Goal: Contribute content

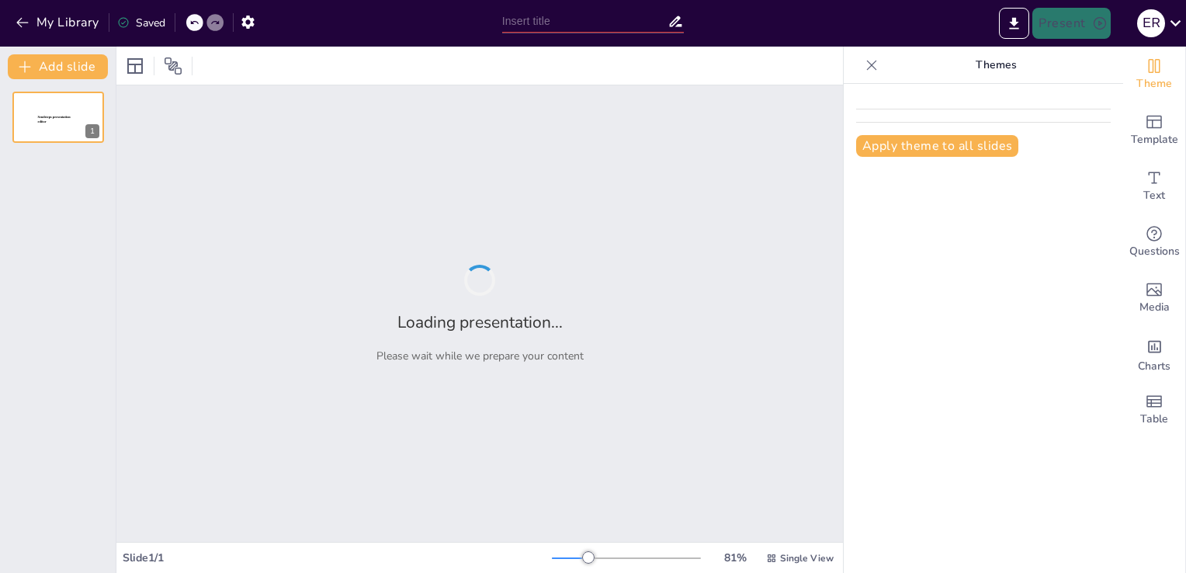
type input "Principios Fundamentales para la Protección de Máquinas y la Seguridad Laboral"
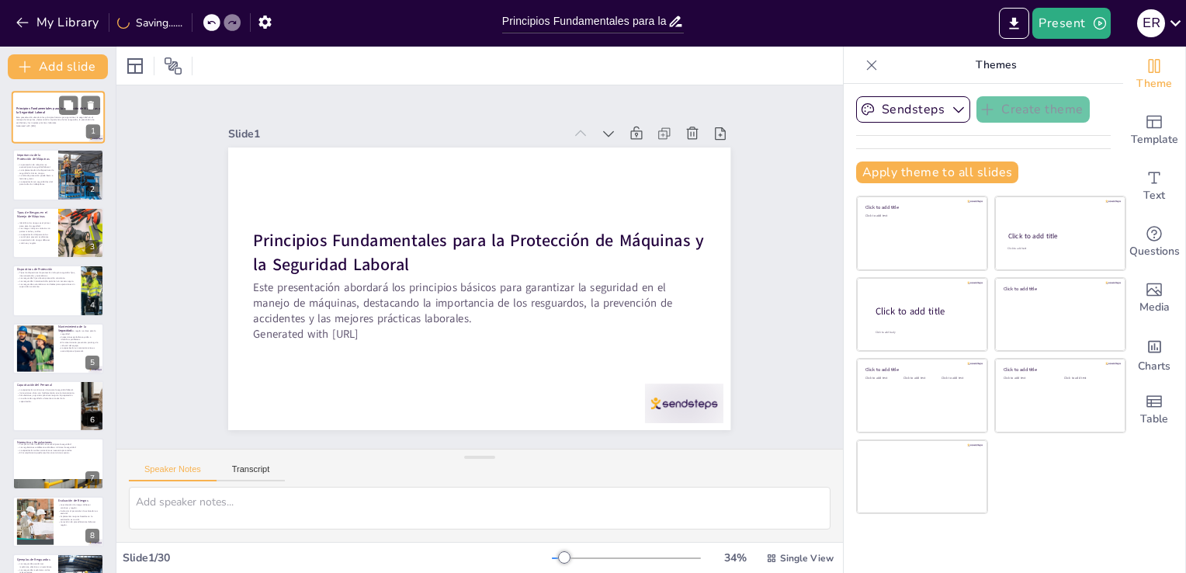
checkbox input "true"
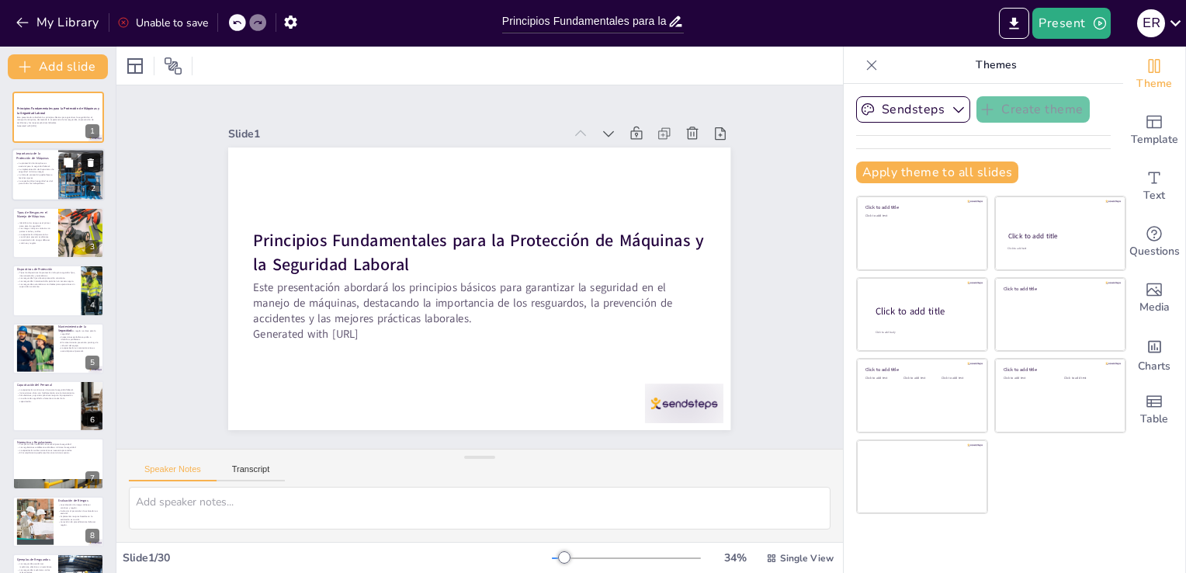
checkbox input "true"
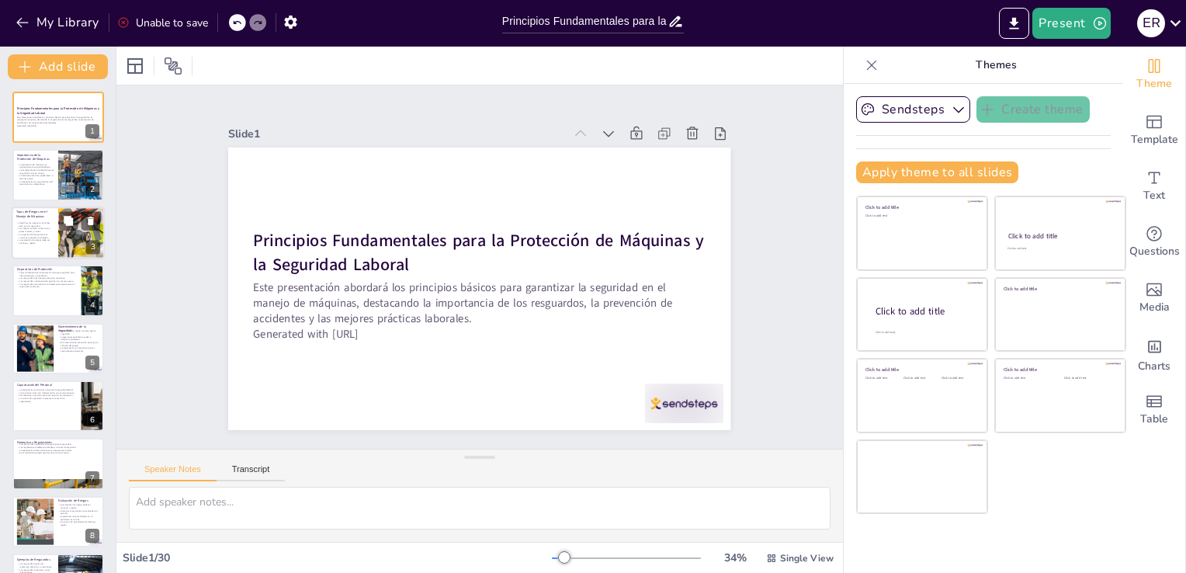
checkbox input "true"
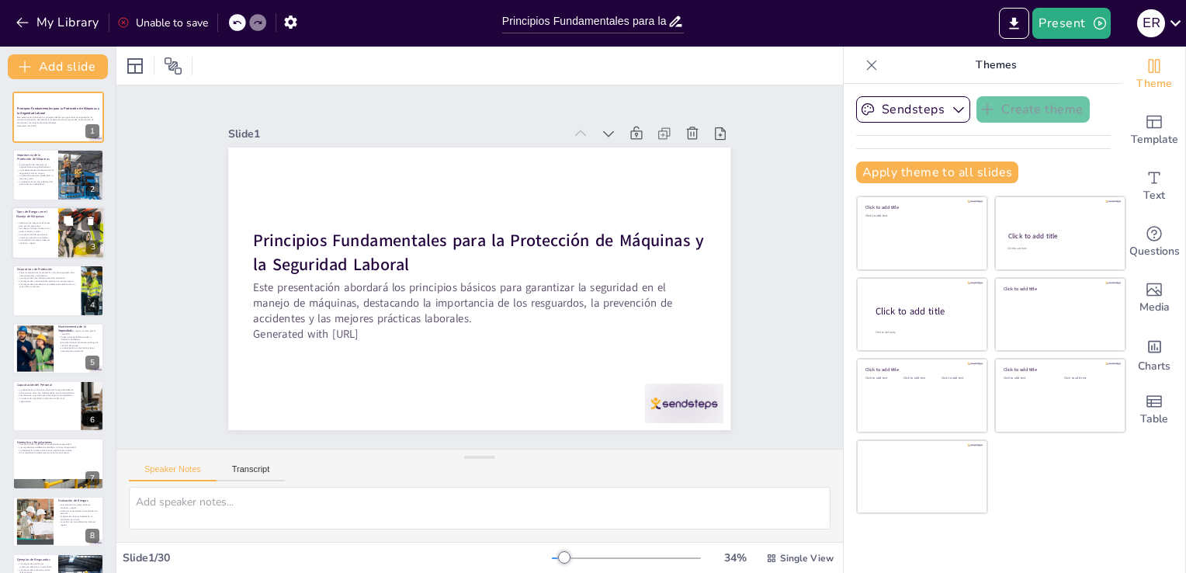
checkbox input "true"
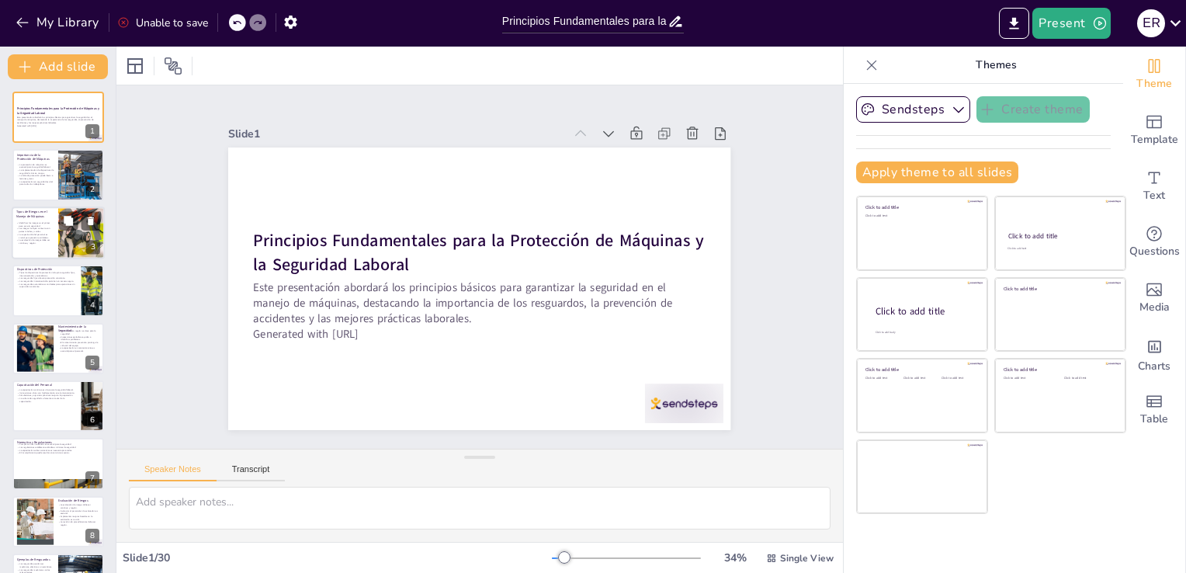
checkbox input "true"
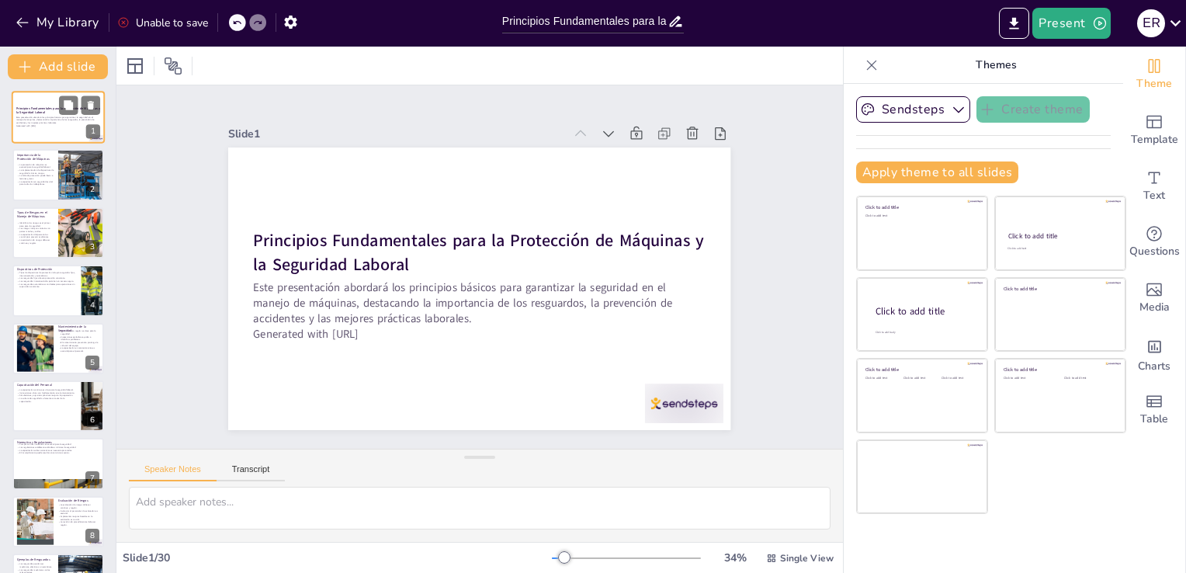
checkbox input "true"
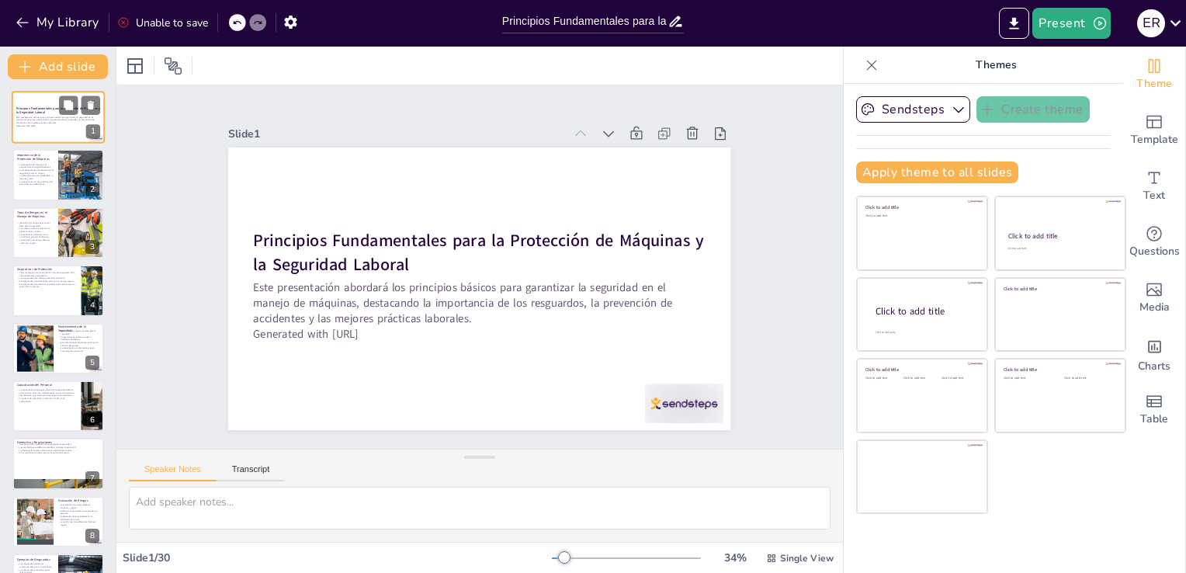
checkbox input "true"
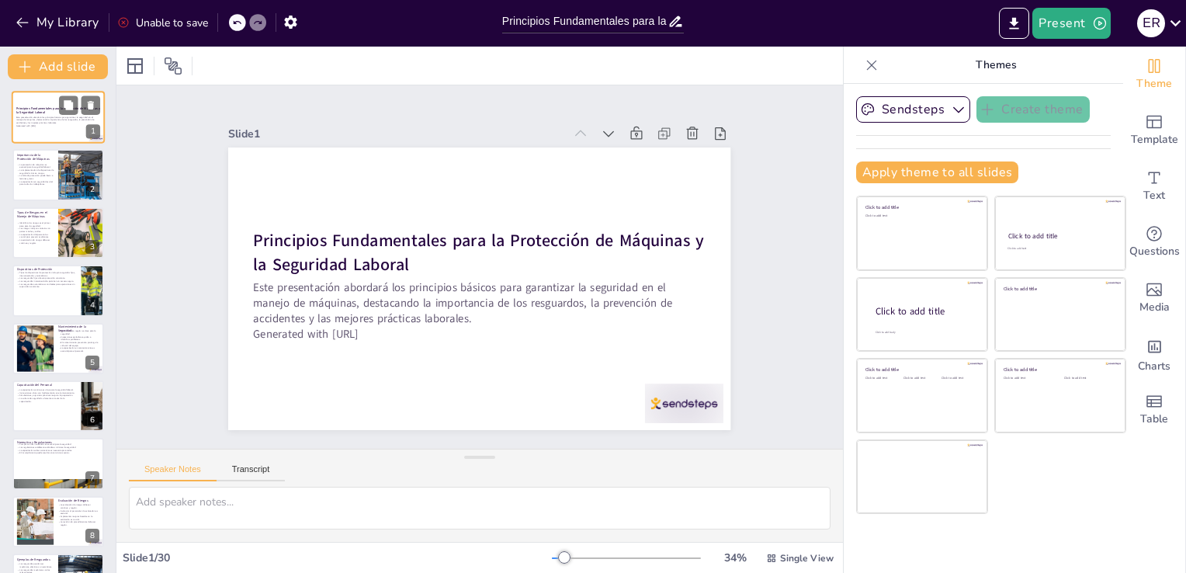
checkbox input "true"
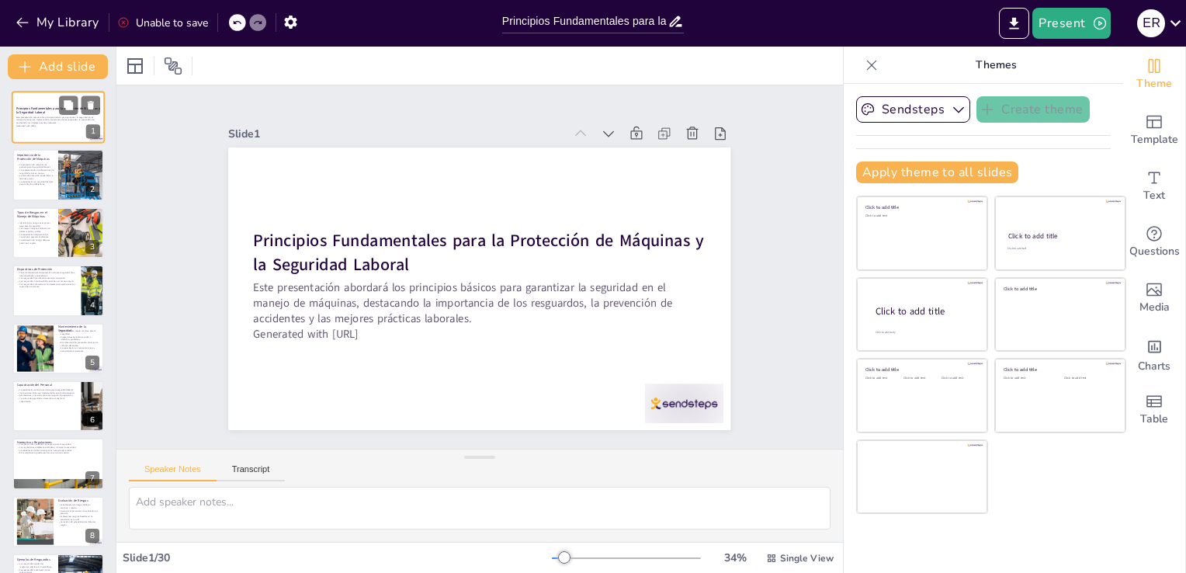
click at [46, 143] on div "Principios Fundamentales para la Protección de Máquinas y la Seguridad Laboral …" at bounding box center [58, 117] width 93 height 53
checkbox input "true"
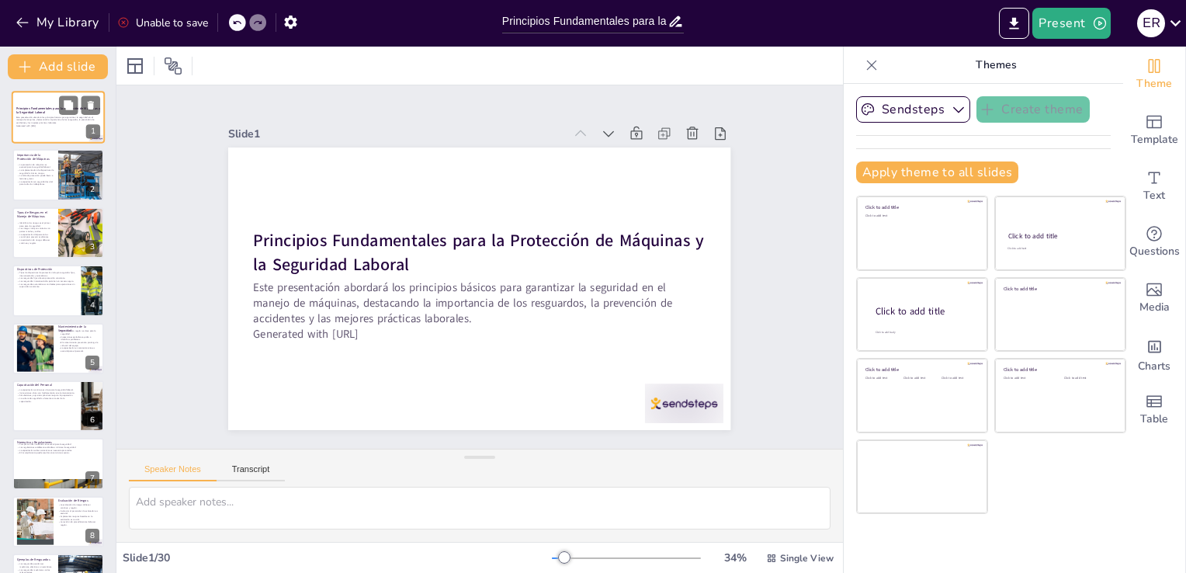
checkbox input "true"
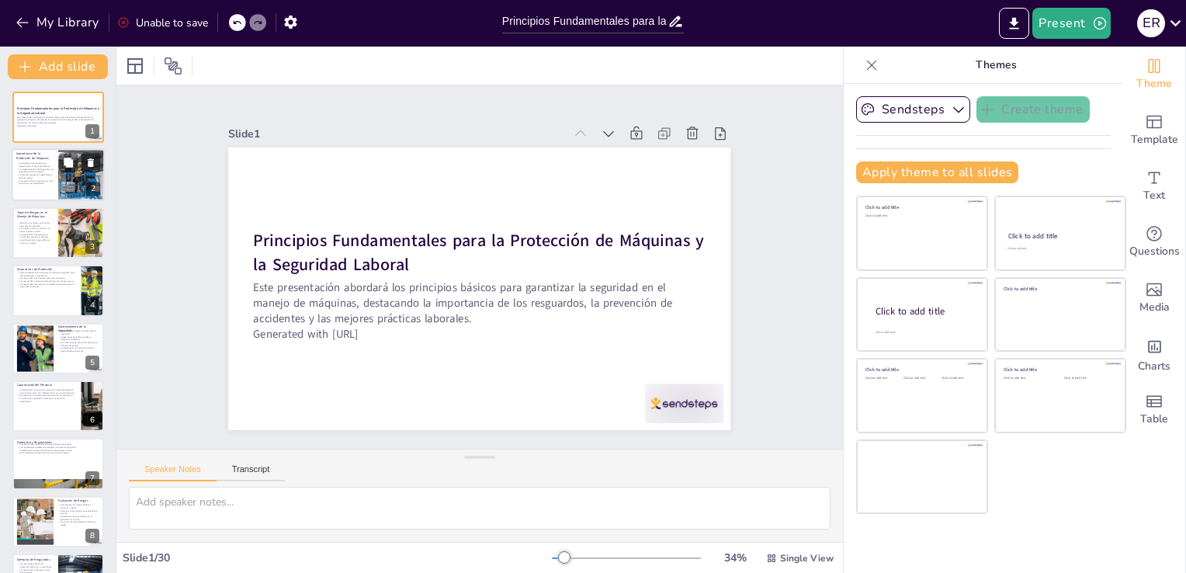
checkbox input "true"
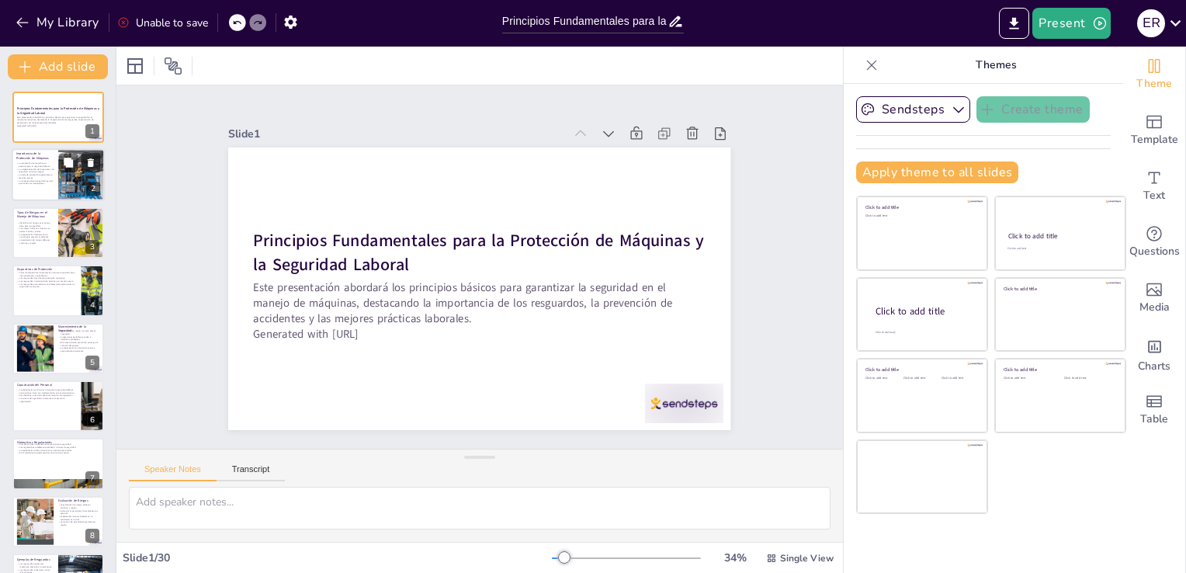
checkbox input "true"
click at [46, 160] on div "Importancia de la Protección de Máquinas" at bounding box center [34, 156] width 37 height 10
type textarea "La seguridad laboral es un aspecto fundamental que no debe ser subestimado. La …"
checkbox input "true"
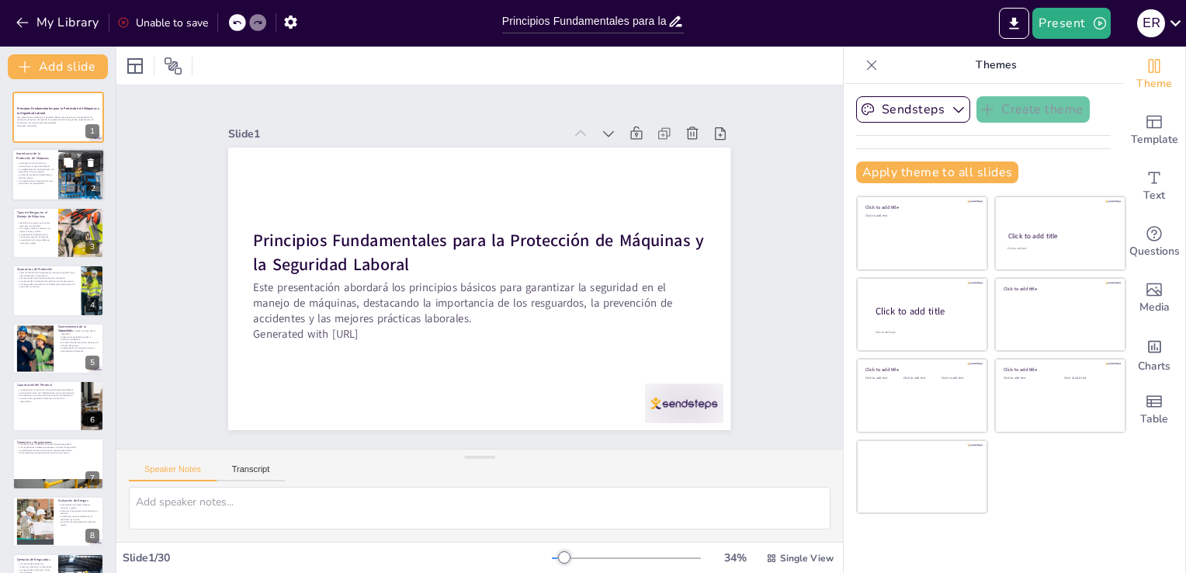
checkbox input "true"
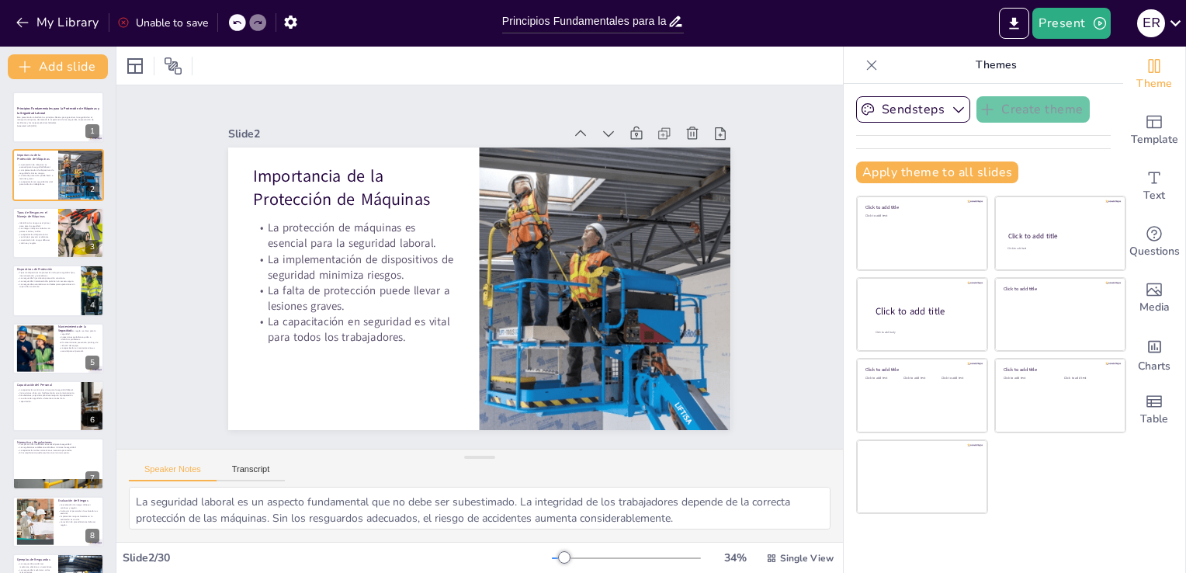
checkbox input "true"
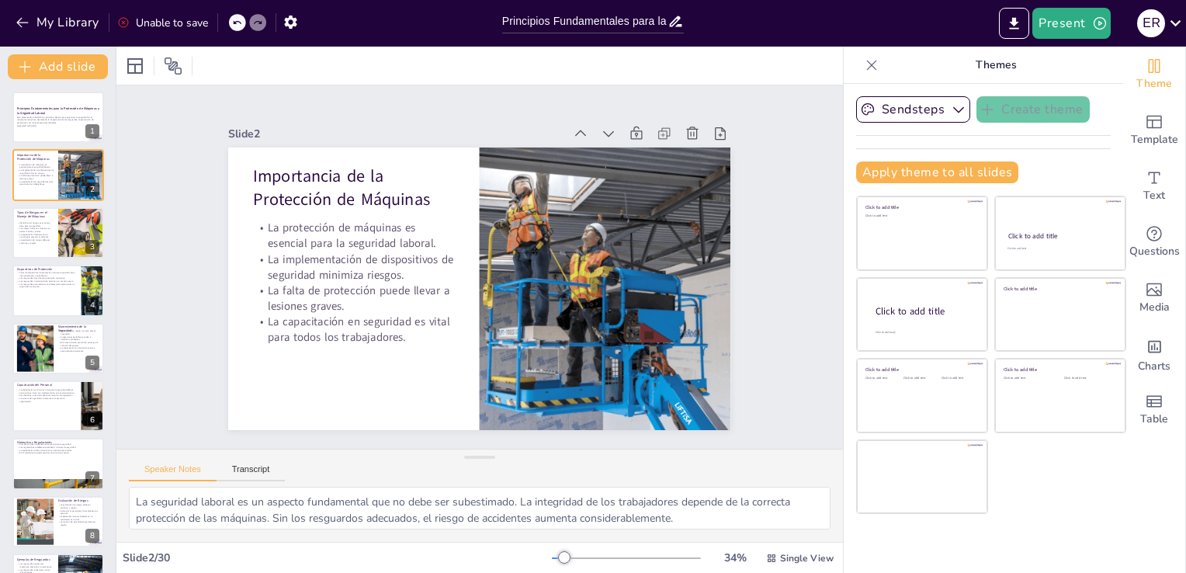
checkbox input "true"
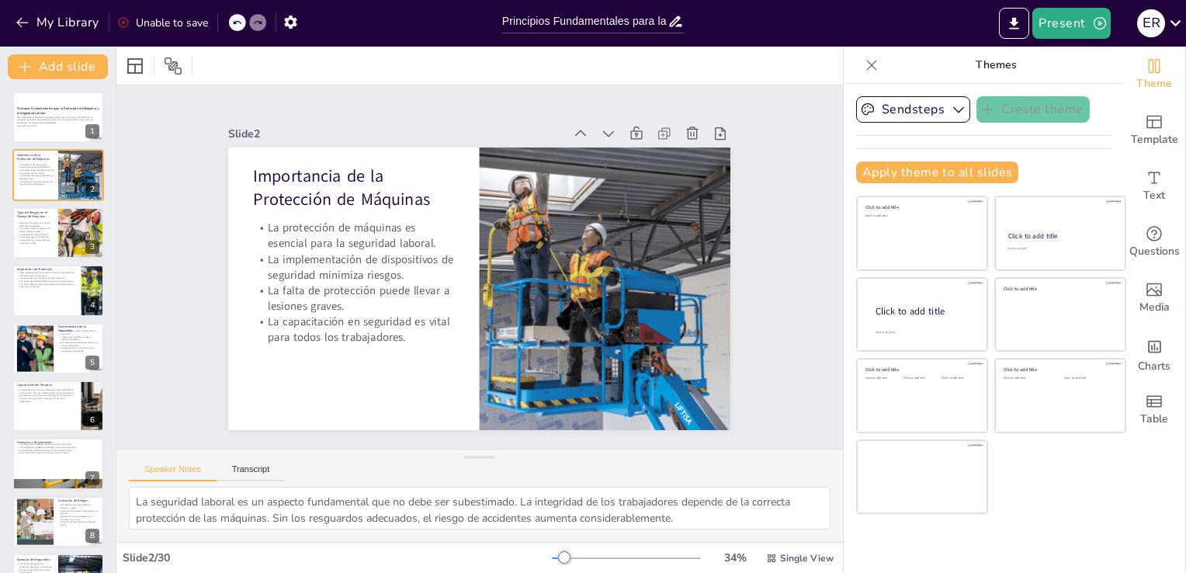
checkbox input "true"
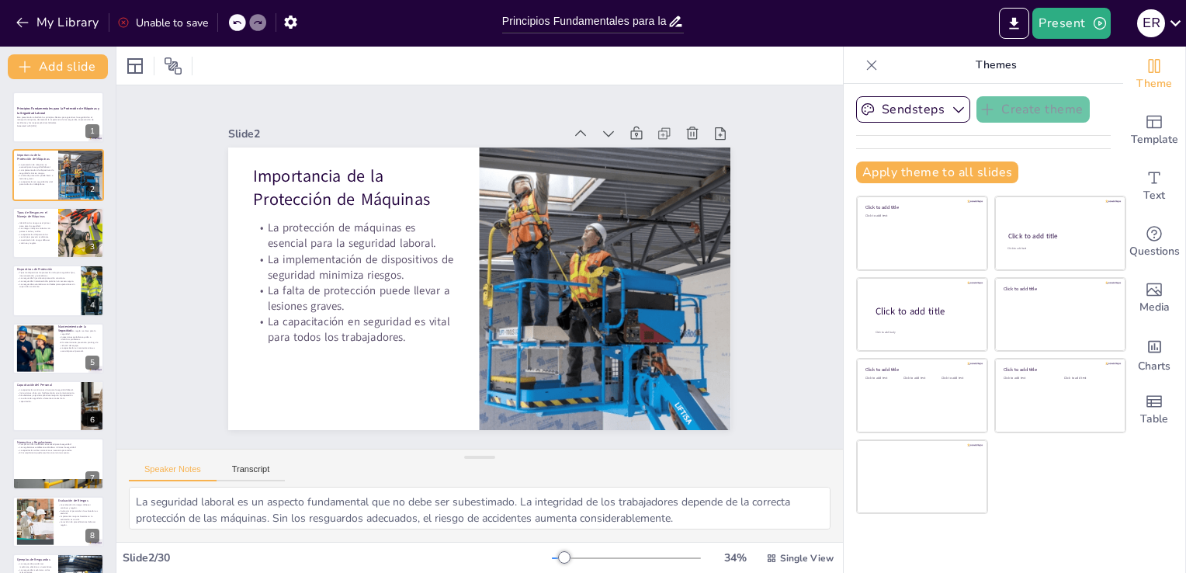
checkbox input "true"
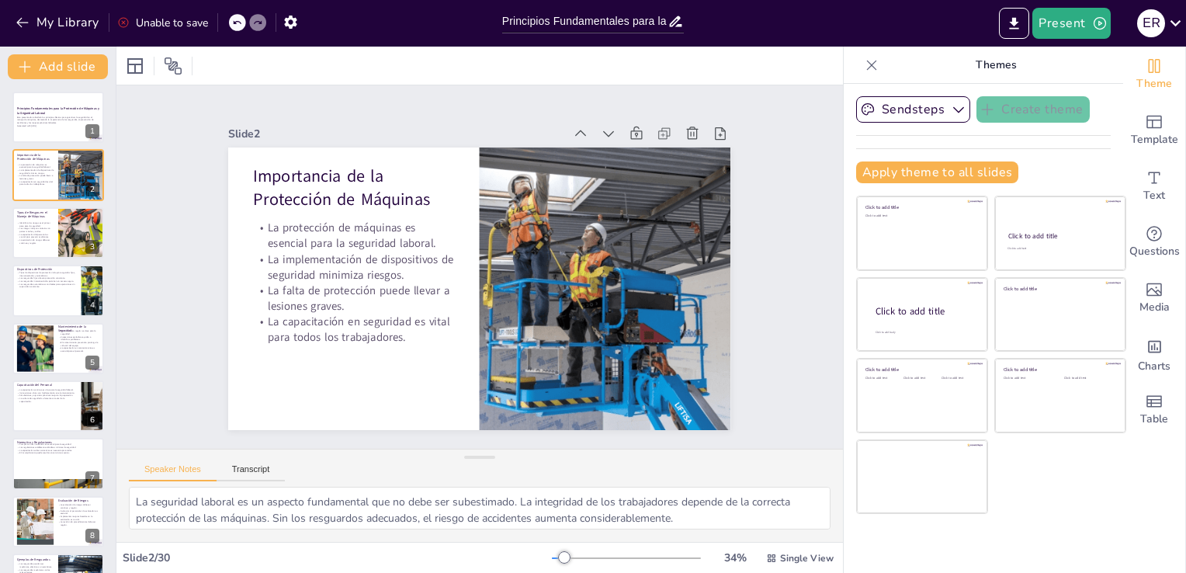
checkbox input "true"
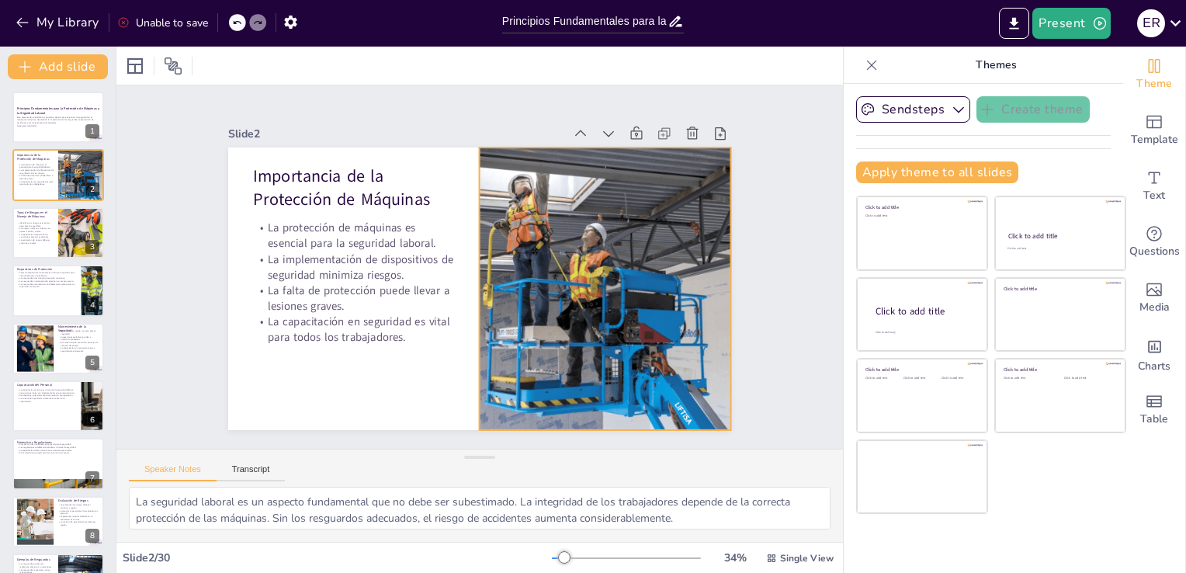
checkbox input "true"
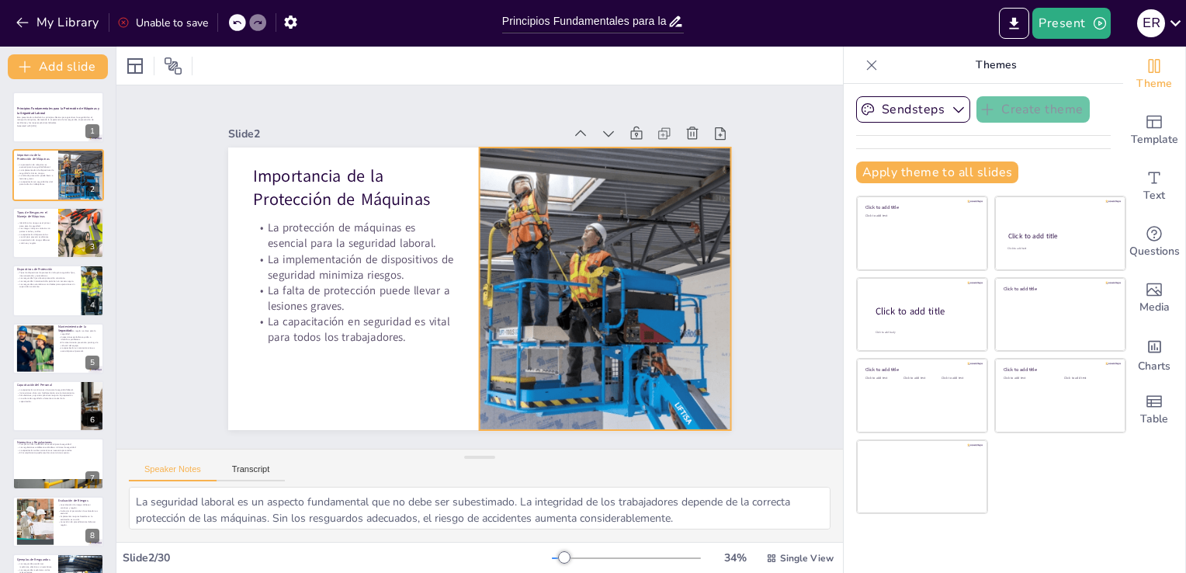
checkbox input "true"
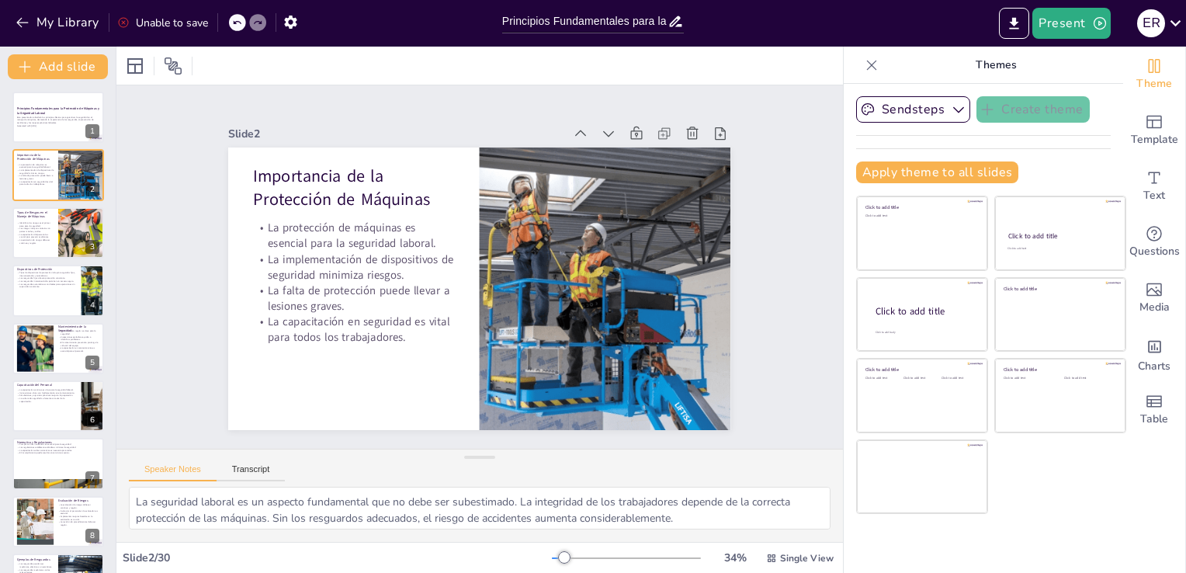
checkbox input "true"
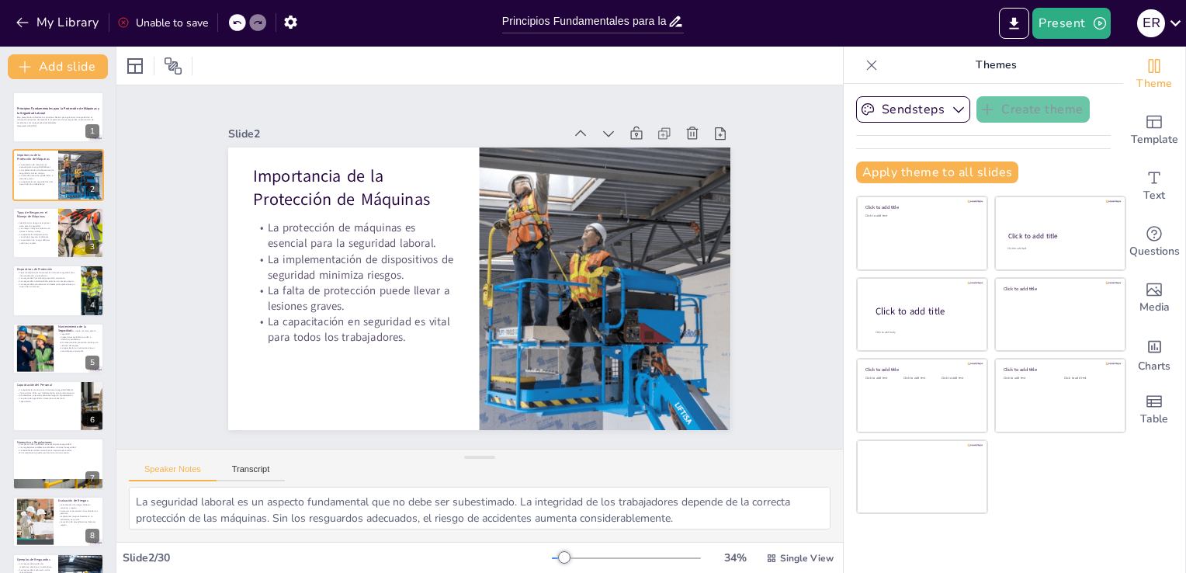
checkbox input "true"
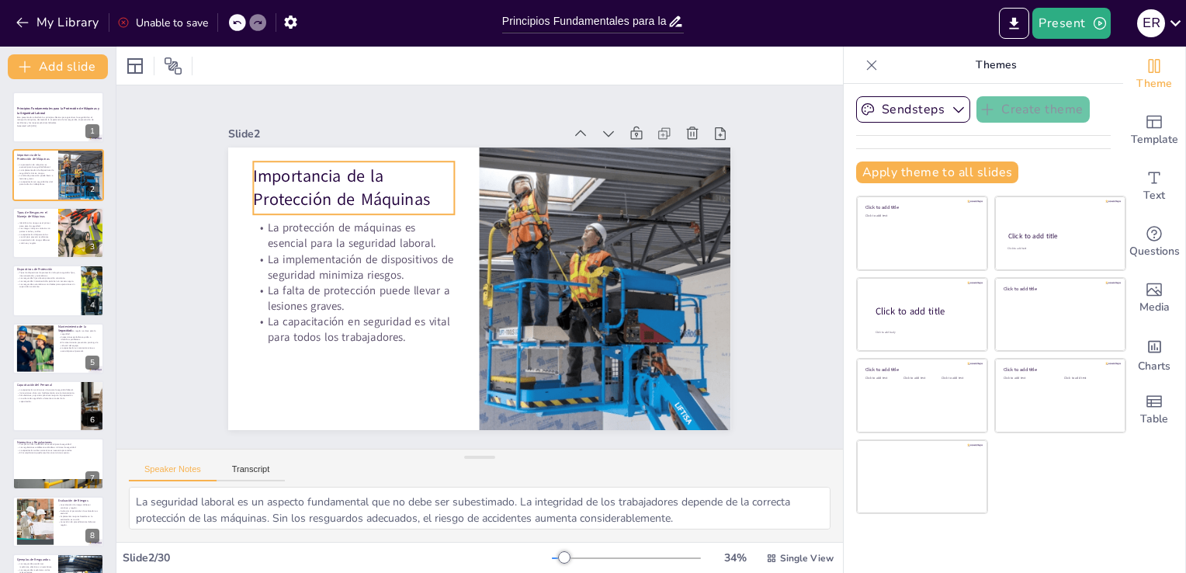
checkbox input "true"
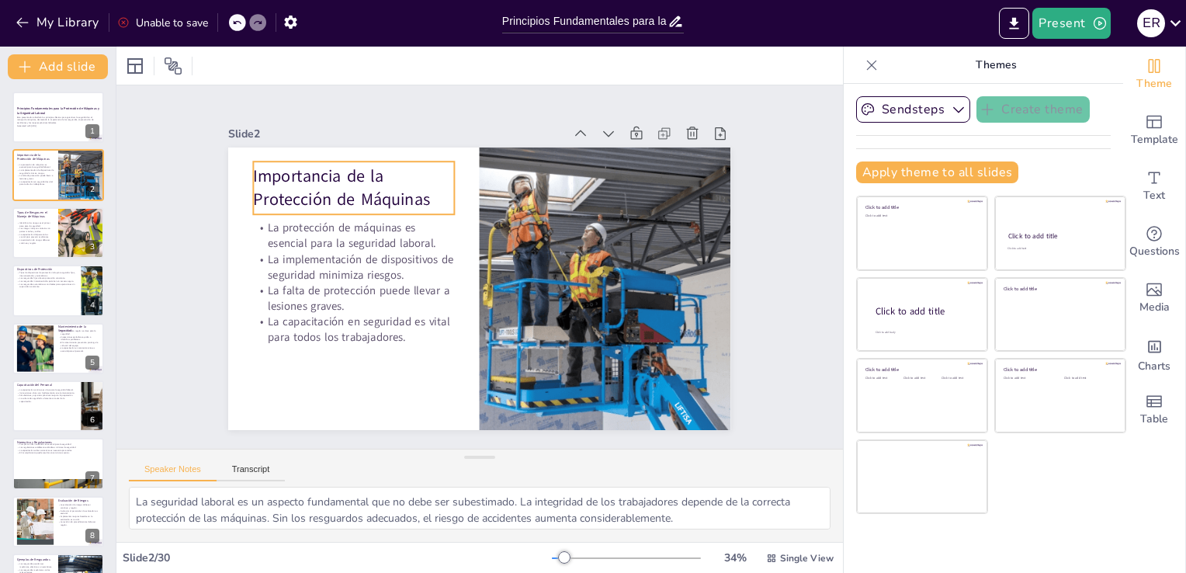
checkbox input "true"
